Goal: Find specific page/section: Find specific page/section

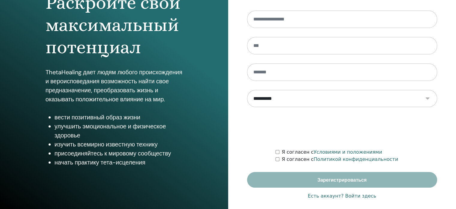
scroll to position [79, 0]
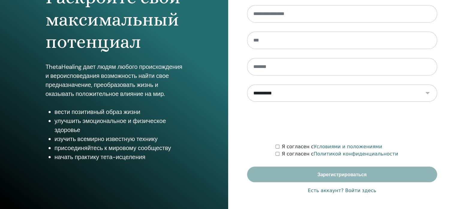
click at [356, 189] on font "Есть аккаунт? Войти здесь" at bounding box center [342, 190] width 68 height 6
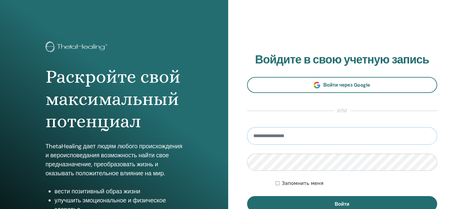
click at [280, 137] on input "email" at bounding box center [342, 135] width 191 height 17
type input "**********"
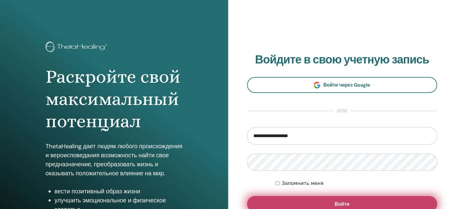
click at [298, 204] on button "Войти" at bounding box center [342, 204] width 191 height 16
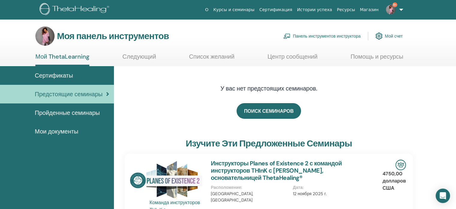
click at [320, 38] on font "Панель инструментов инструктора" at bounding box center [327, 36] width 68 height 5
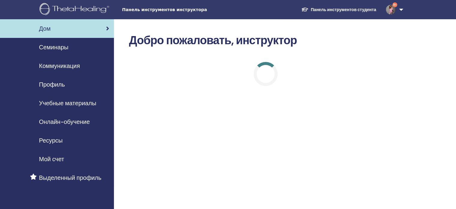
click at [56, 45] on font "Семинары" at bounding box center [53, 47] width 29 height 8
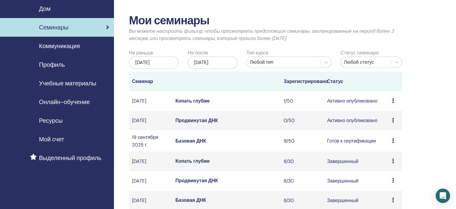
scroll to position [30, 0]
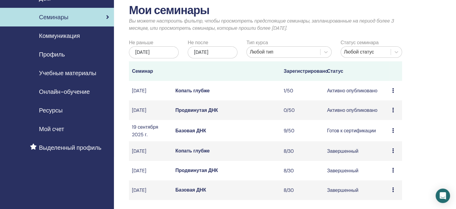
click at [210, 113] on font "Продвинутая ДНК" at bounding box center [197, 110] width 43 height 6
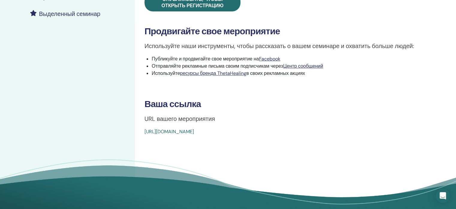
scroll to position [180, 0]
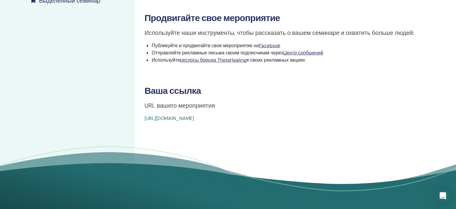
drag, startPoint x: 144, startPoint y: 119, endPoint x: 278, endPoint y: 119, distance: 134.7
copy font "[URL][DOMAIN_NAME]"
